Goal: Task Accomplishment & Management: Manage account settings

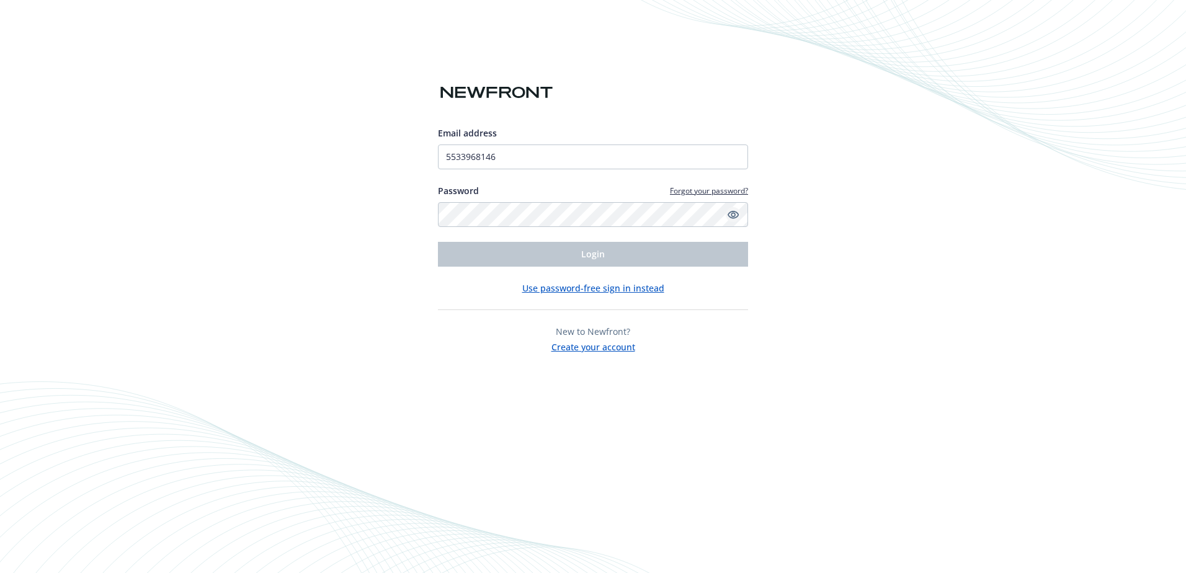
click at [733, 214] on icon "Show password" at bounding box center [732, 214] width 11 height 11
